Goal: Check status: Check status

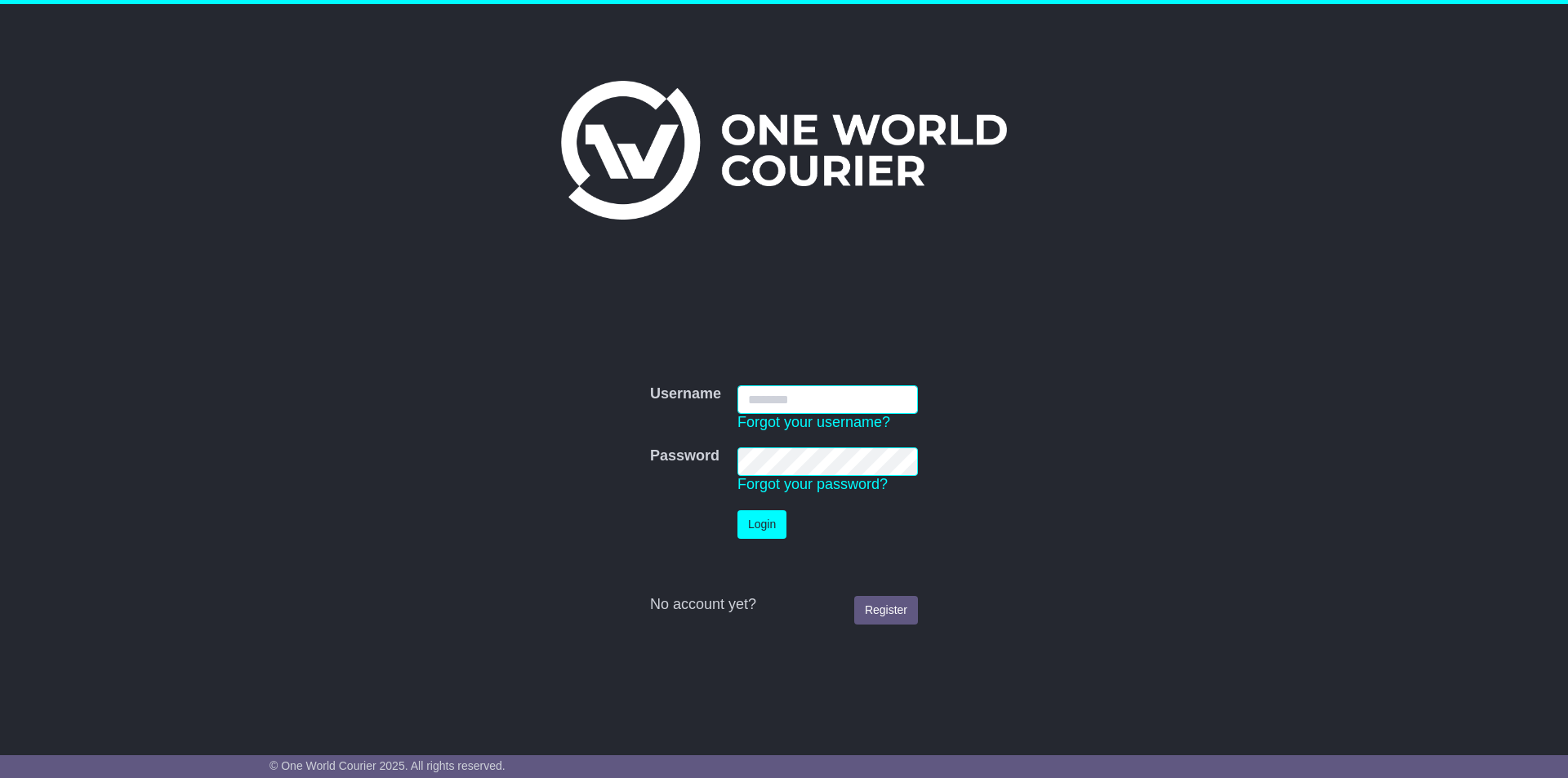
type input "**********"
click at [770, 525] on button "Login" at bounding box center [762, 524] width 49 height 29
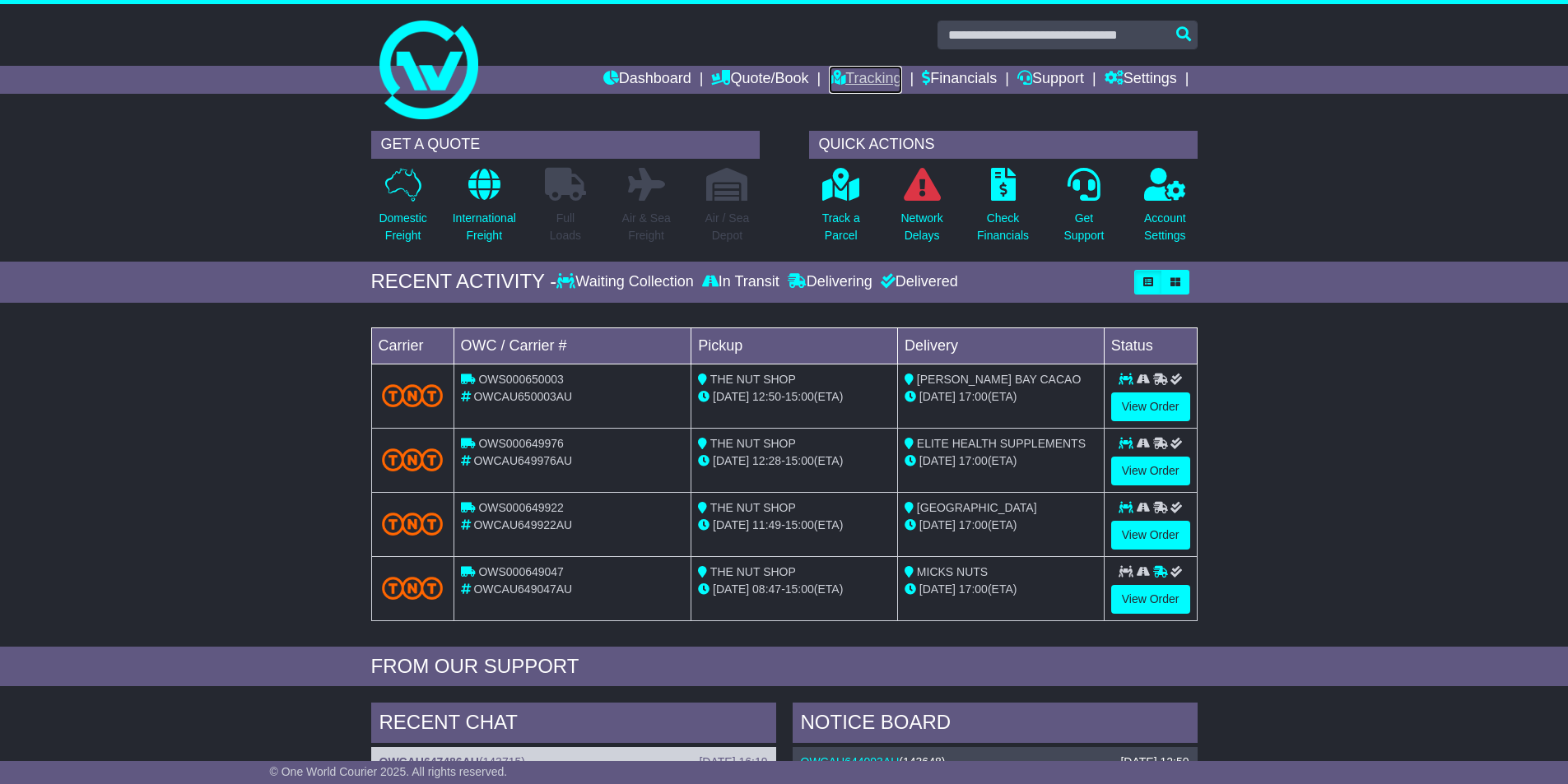
click at [862, 75] on link "Tracking" at bounding box center [865, 80] width 73 height 28
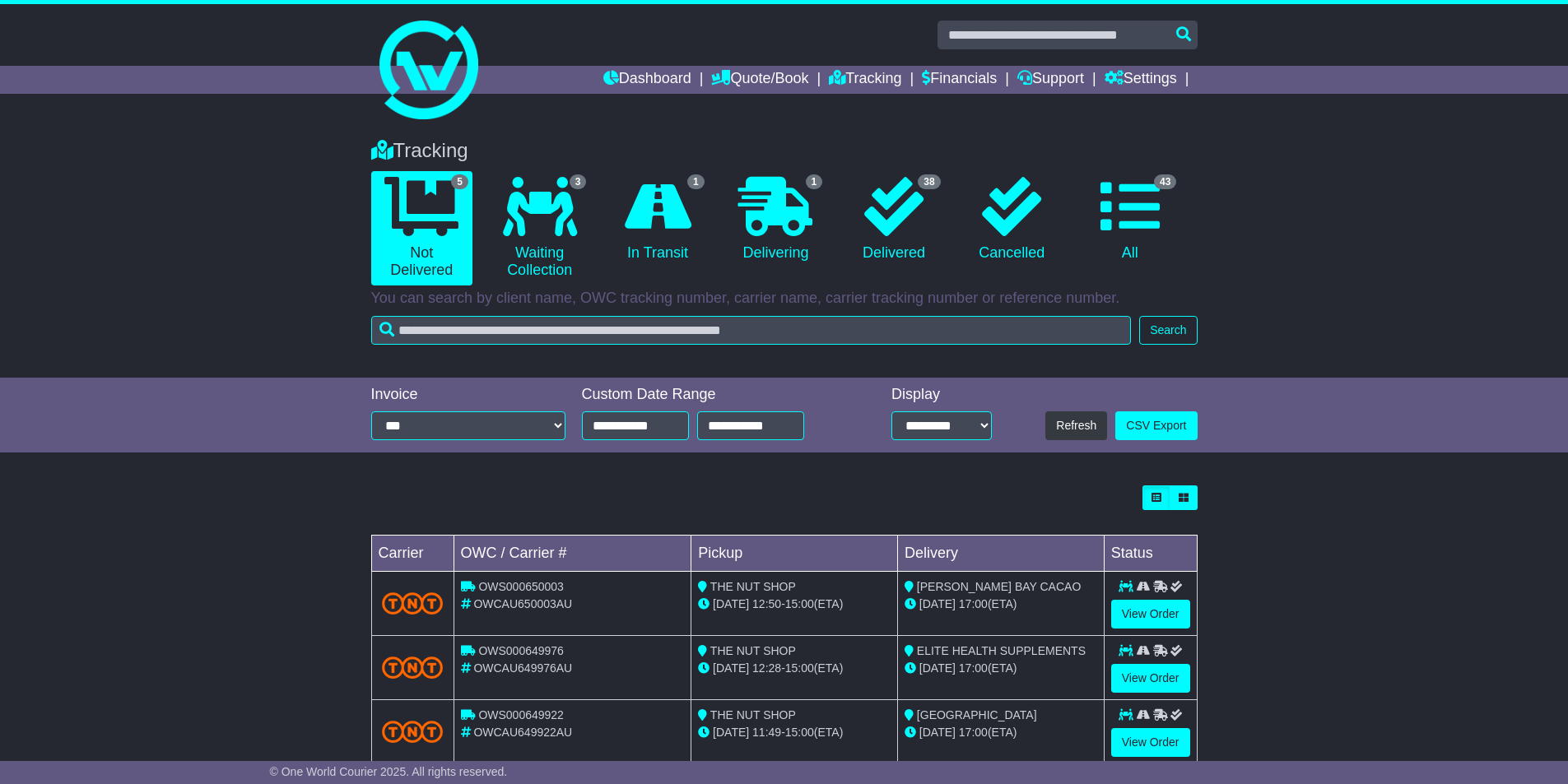
scroll to position [167, 0]
